Goal: Transaction & Acquisition: Purchase product/service

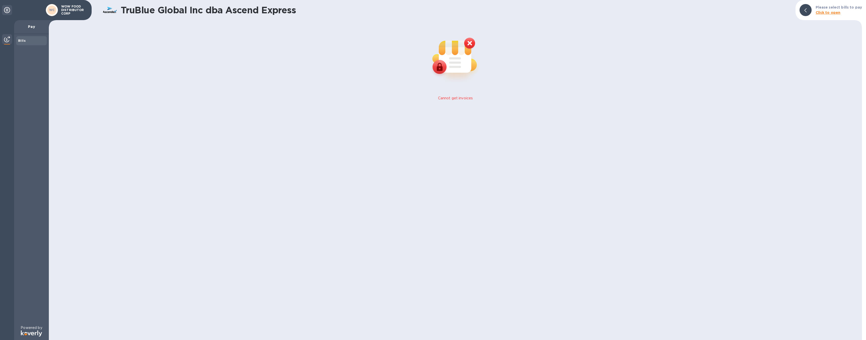
click at [29, 26] on p "Pay" at bounding box center [31, 26] width 27 height 5
click at [25, 41] on div "Bills" at bounding box center [31, 40] width 27 height 5
click at [5, 38] on img at bounding box center [7, 39] width 6 height 6
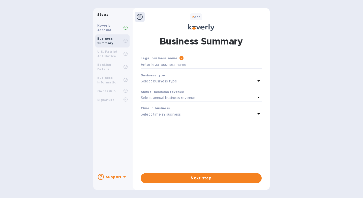
click at [111, 29] on b "Koverly Account" at bounding box center [104, 28] width 14 height 8
click at [191, 173] on div "Legal business name Please provide the legal name that appears on your SS-4 for…" at bounding box center [201, 120] width 121 height 128
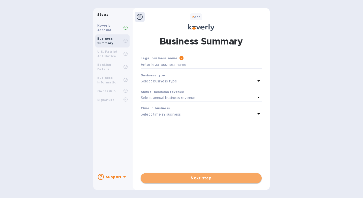
click at [191, 175] on button "Next step" at bounding box center [201, 179] width 121 height 10
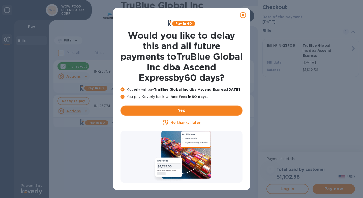
click at [244, 15] on icon at bounding box center [243, 15] width 6 height 6
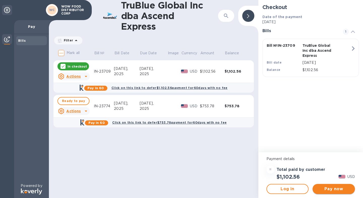
click at [328, 188] on span "Pay now" at bounding box center [333, 189] width 34 height 6
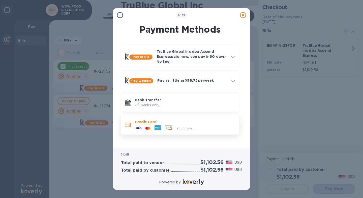
click at [187, 125] on div "and more..." at bounding box center [165, 129] width 64 height 8
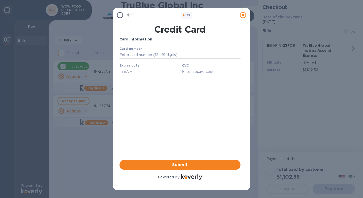
click at [147, 53] on input "text" at bounding box center [179, 55] width 121 height 8
type input "3798 3463 1681 009"
type input "10/26"
type input "3688"
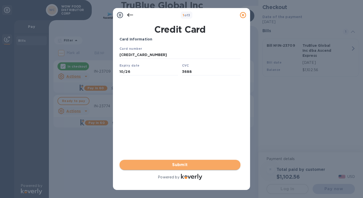
click at [179, 164] on span "Submit" at bounding box center [179, 165] width 113 height 6
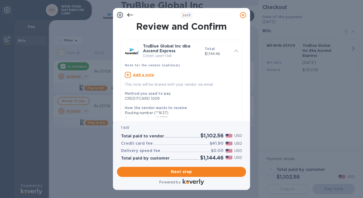
click at [139, 75] on u "Add a note" at bounding box center [143, 75] width 21 height 4
click at [148, 75] on textarea at bounding box center [177, 76] width 105 height 4
paste textarea "IN-23709"
click at [176, 89] on div "Method you used to pay CREDITCARD 1009" at bounding box center [179, 95] width 113 height 14
click at [164, 77] on textarea "IN-23709" at bounding box center [177, 76] width 105 height 4
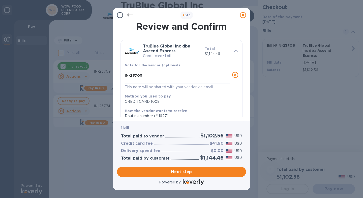
type textarea "IN-23709"
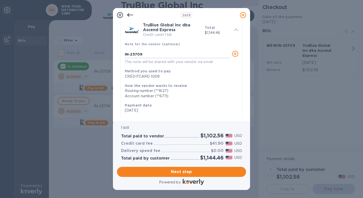
scroll to position [22, 0]
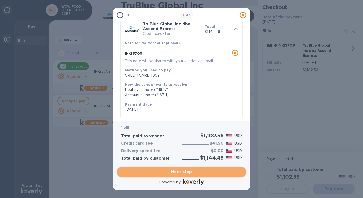
click at [184, 174] on span "Next step" at bounding box center [181, 172] width 121 height 6
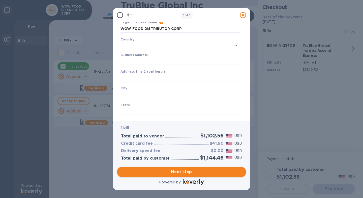
type input "United States"
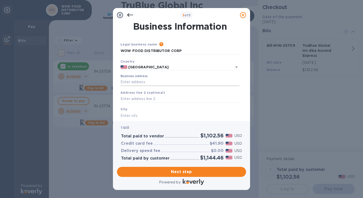
click at [147, 81] on input "Business address" at bounding box center [179, 83] width 119 height 8
type input "900 Turnbull Canyon Road"
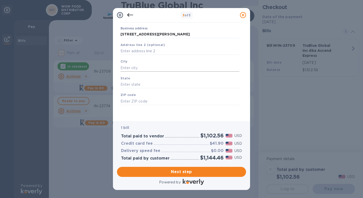
drag, startPoint x: 145, startPoint y: 59, endPoint x: 143, endPoint y: 66, distance: 6.7
click at [145, 59] on div "City" at bounding box center [179, 65] width 123 height 17
click at [143, 66] on input "text" at bounding box center [179, 68] width 119 height 8
click at [143, 68] on input "text" at bounding box center [179, 69] width 119 height 8
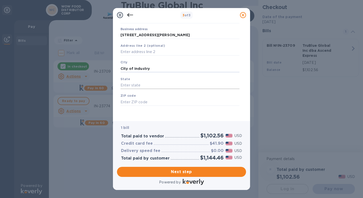
type input "City of Industry"
click at [139, 83] on input "text" at bounding box center [179, 86] width 119 height 8
type input "CA"
click at [139, 102] on input "text" at bounding box center [179, 102] width 119 height 8
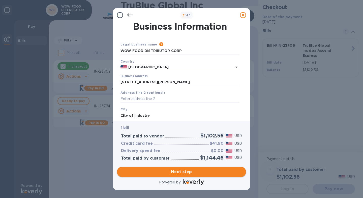
type input "91745"
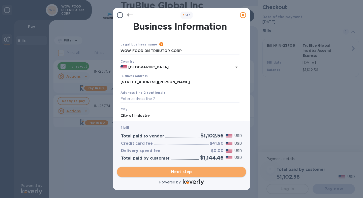
click at [193, 173] on span "Next step" at bounding box center [181, 172] width 121 height 6
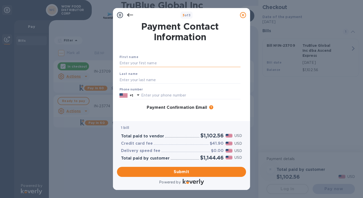
click at [140, 62] on input "text" at bounding box center [179, 64] width 121 height 8
type input "Analiza"
type input "Nieva"
type input "6267576395"
drag, startPoint x: 146, startPoint y: 59, endPoint x: 145, endPoint y: 61, distance: 2.7
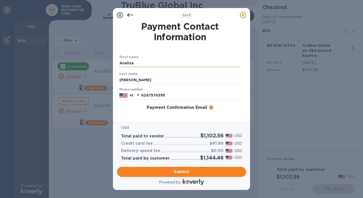
click at [146, 59] on div "First name Analiza" at bounding box center [179, 60] width 125 height 17
click at [131, 63] on input "Analiza" at bounding box center [179, 64] width 121 height 8
type input "Analiza"
click at [184, 46] on div "First name Analiza Last name Nieva Phone number +1 6267576395 Payment Confirmat…" at bounding box center [179, 104] width 123 height 119
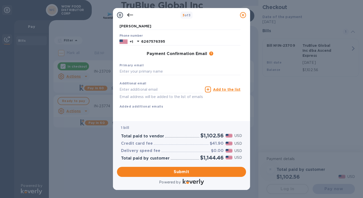
scroll to position [60, 0]
click at [157, 62] on div "Primary email" at bounding box center [179, 69] width 125 height 17
click at [154, 68] on input "text" at bounding box center [179, 72] width 121 height 8
drag, startPoint x: 130, startPoint y: 66, endPoint x: 202, endPoint y: 64, distance: 71.3
click at [202, 68] on input "office@wowfooddistributor.com" at bounding box center [179, 72] width 121 height 8
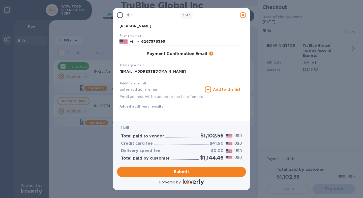
type input "office@wowfooddistributor.com"
click at [153, 86] on input "text" at bounding box center [160, 90] width 83 height 8
paste input "@wowfooddistributor.com"
type input "michael@wowfooddistributor.com"
click at [224, 88] on u "Add to the list" at bounding box center [226, 90] width 27 height 4
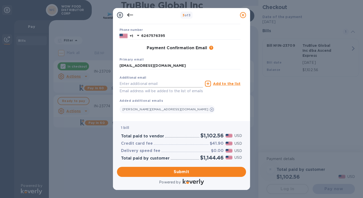
scroll to position [70, 0]
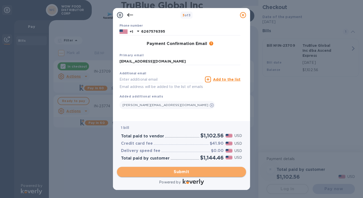
click at [186, 171] on span "Submit" at bounding box center [181, 172] width 121 height 6
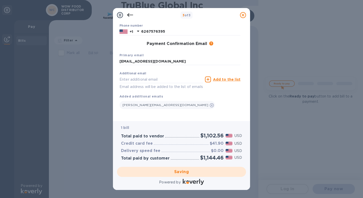
scroll to position [0, 0]
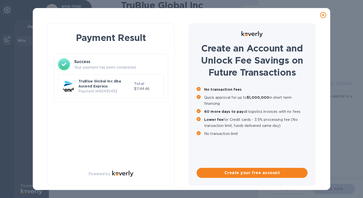
checkbox input "true"
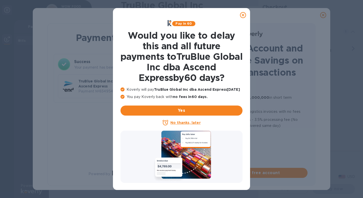
click at [244, 15] on icon at bounding box center [243, 15] width 6 height 6
